Goal: Check status: Check status

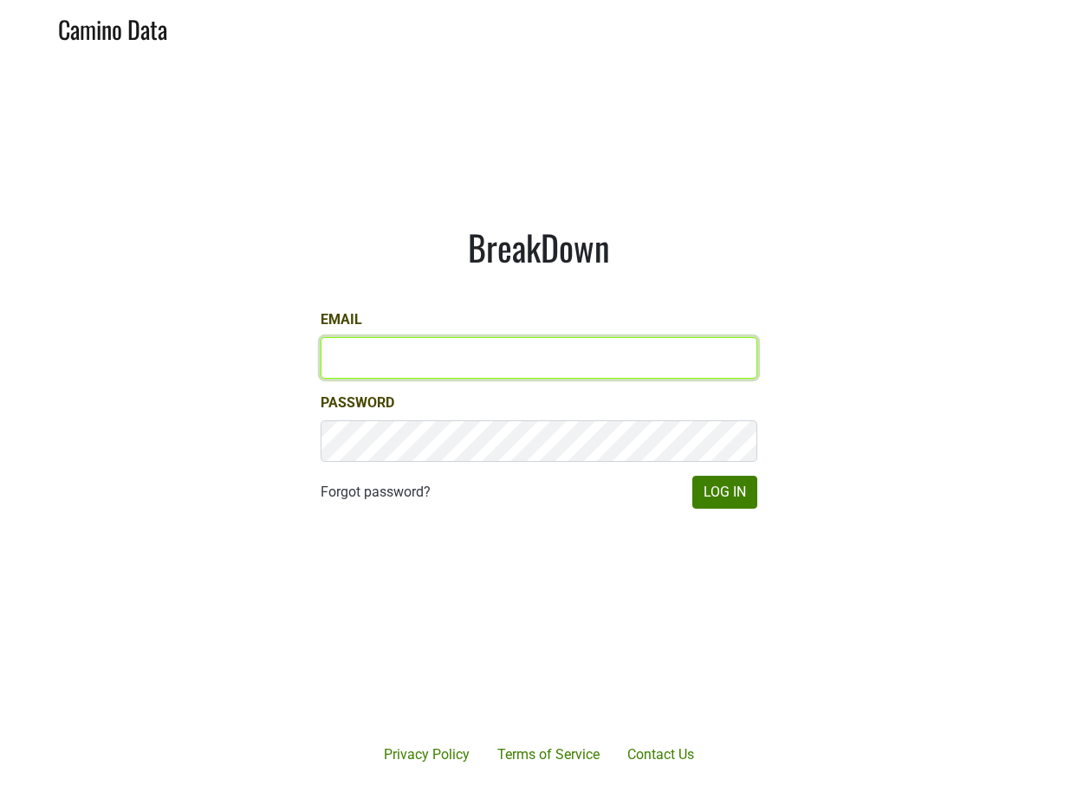
type input "[PERSON_NAME][EMAIL_ADDRESS][PERSON_NAME][DOMAIN_NAME]"
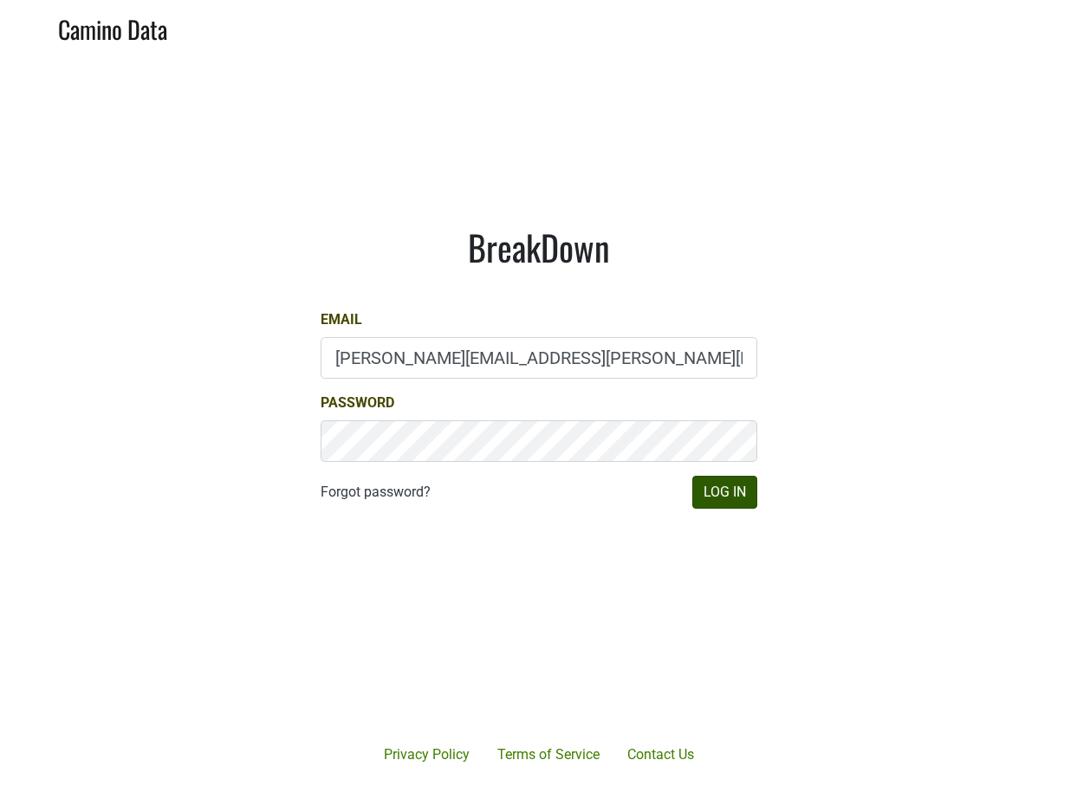
click at [718, 497] on button "Log In" at bounding box center [725, 492] width 65 height 33
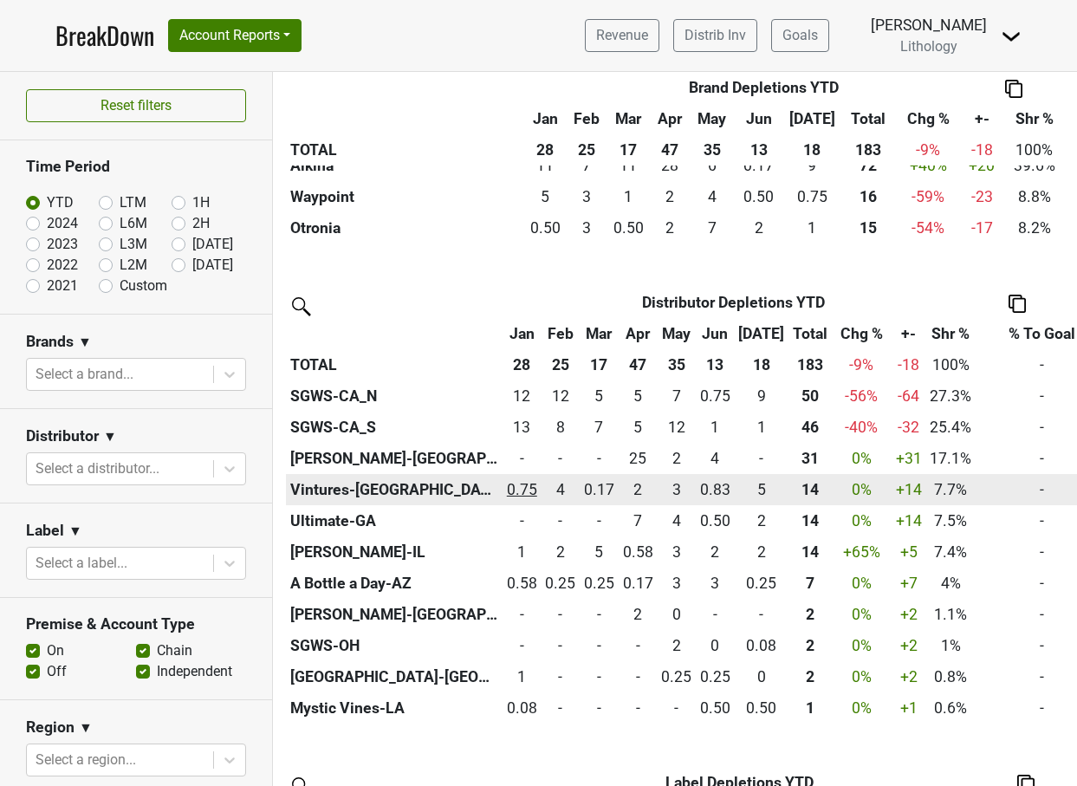
scroll to position [491, 0]
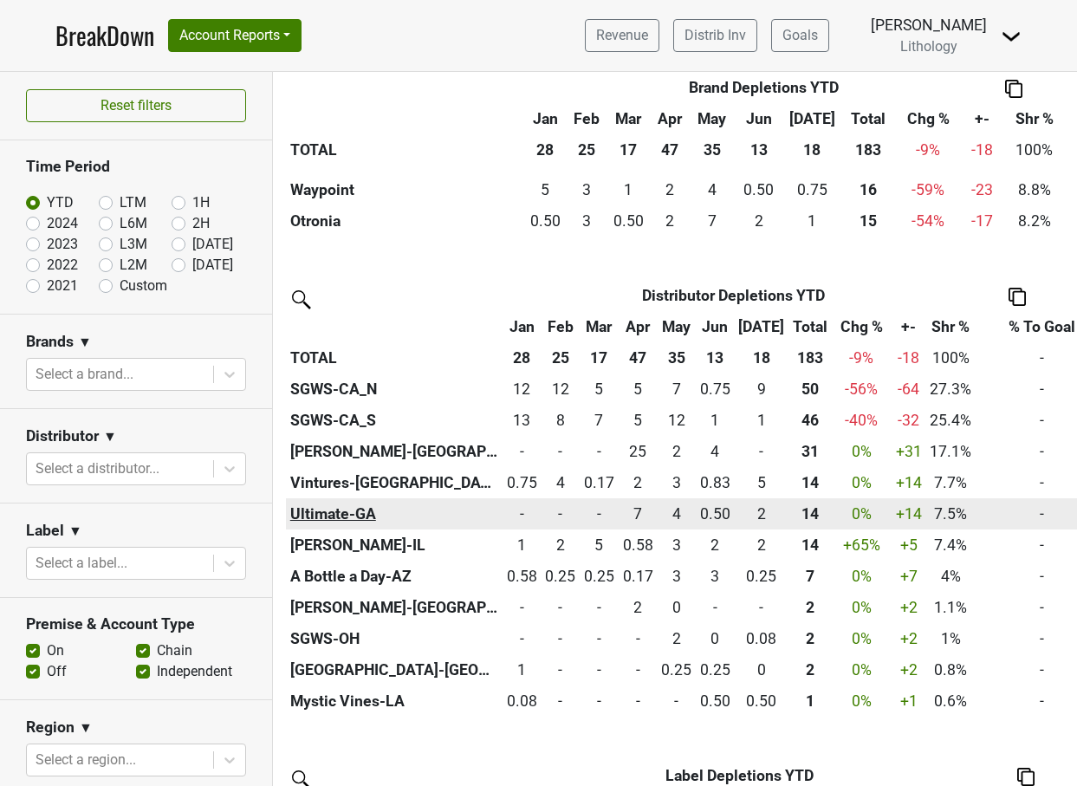
click at [346, 511] on th "Ultimate-GA" at bounding box center [394, 513] width 217 height 31
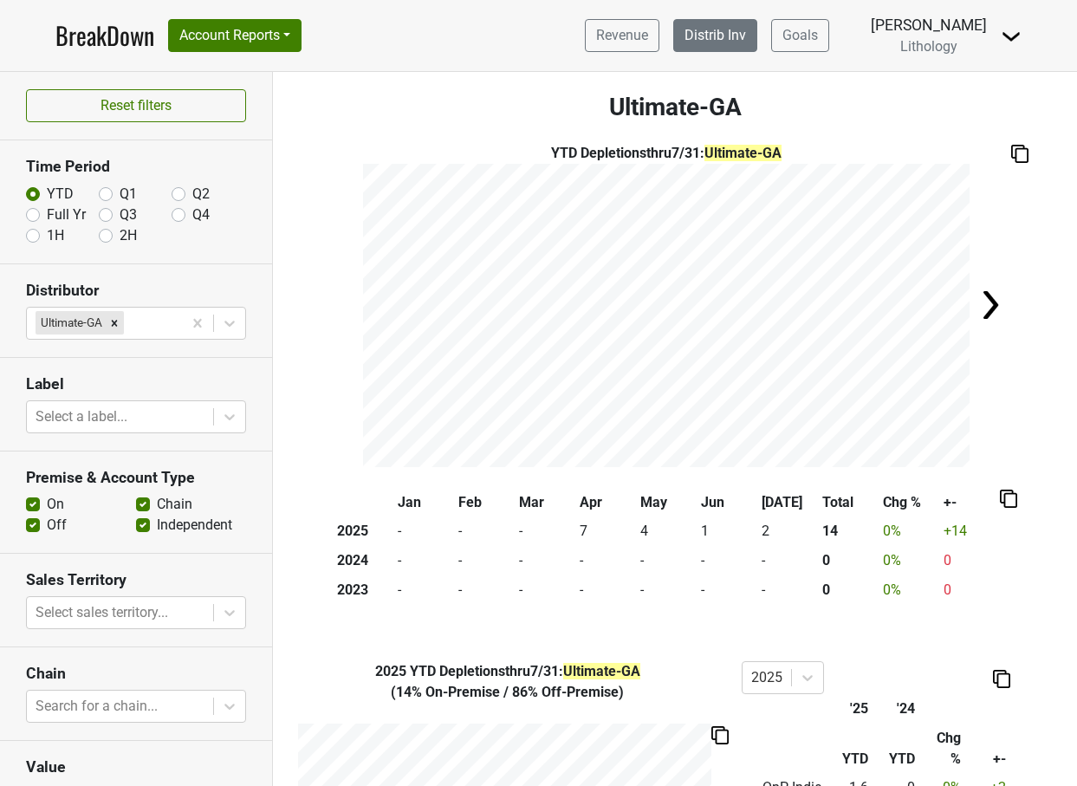
click at [750, 31] on link "Distrib Inv" at bounding box center [715, 35] width 84 height 33
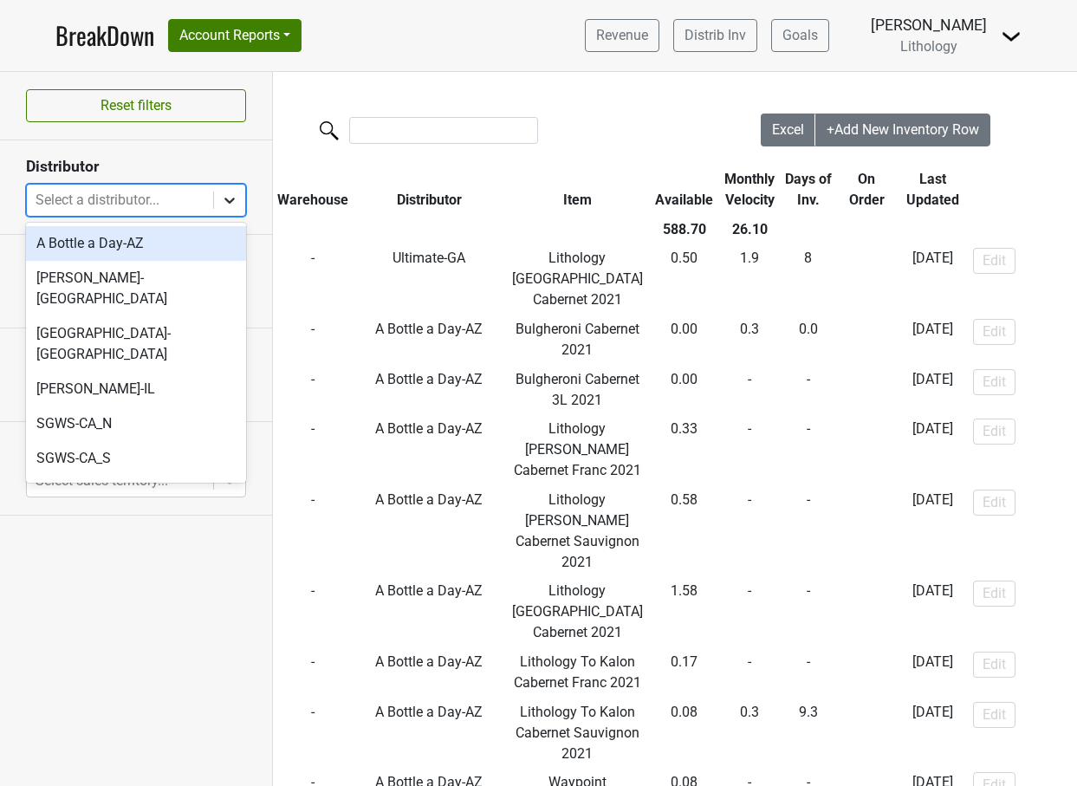
click at [233, 200] on icon at bounding box center [229, 200] width 17 height 17
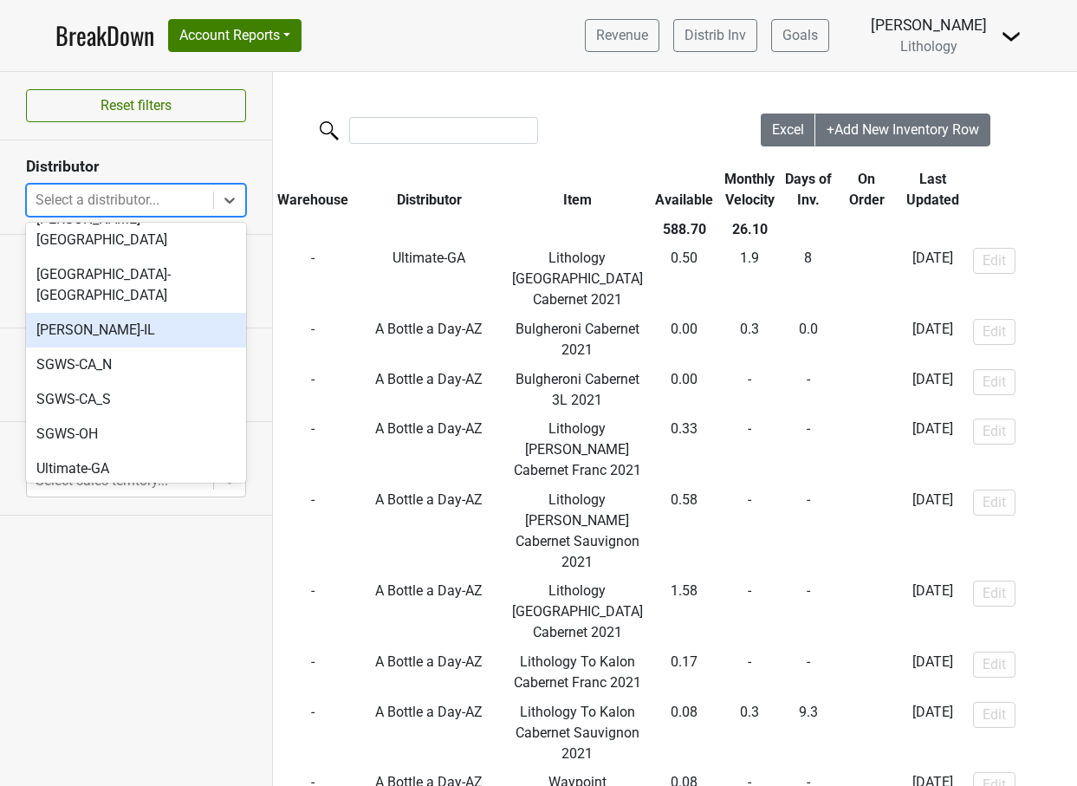
scroll to position [59, 0]
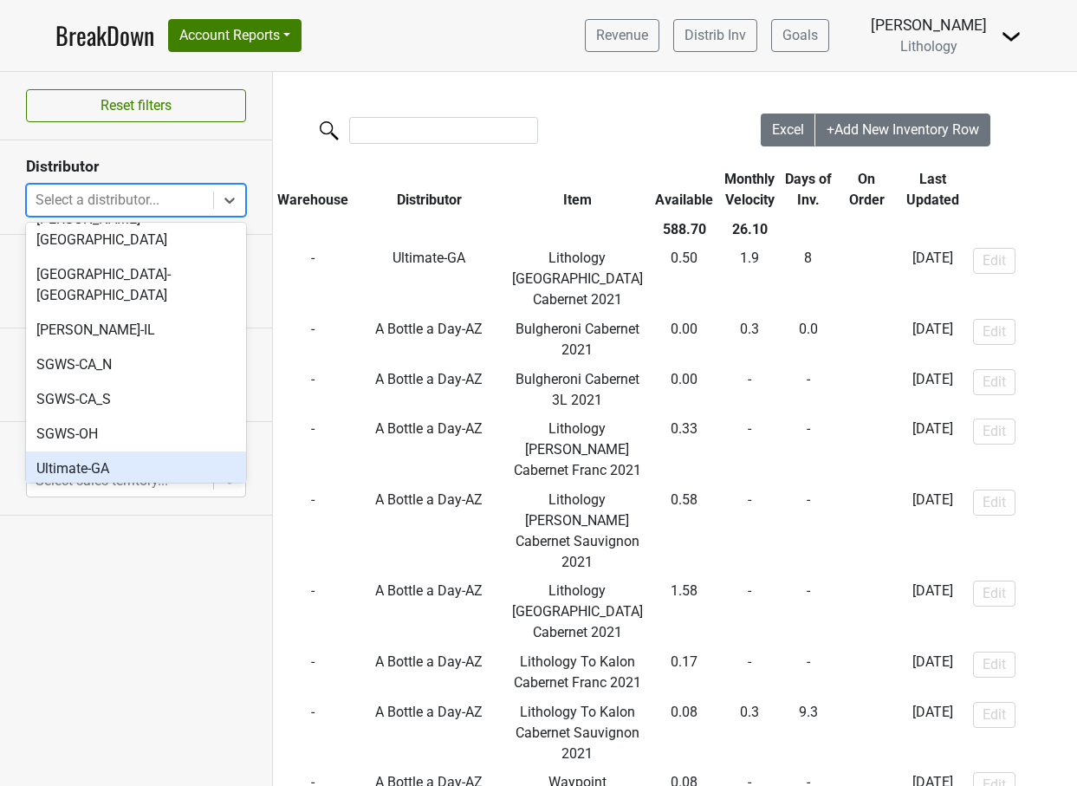
click at [104, 452] on div "Ultimate-GA" at bounding box center [136, 469] width 220 height 35
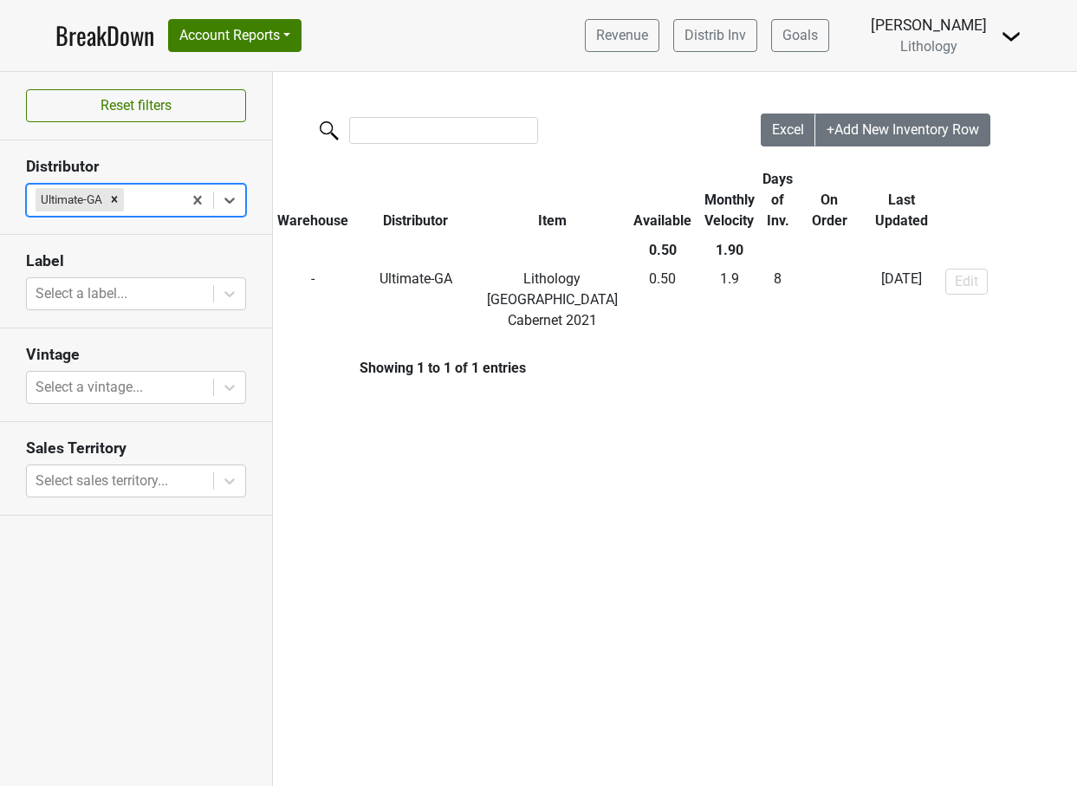
click at [107, 30] on link "BreakDown" at bounding box center [104, 35] width 99 height 36
